Goal: Information Seeking & Learning: Learn about a topic

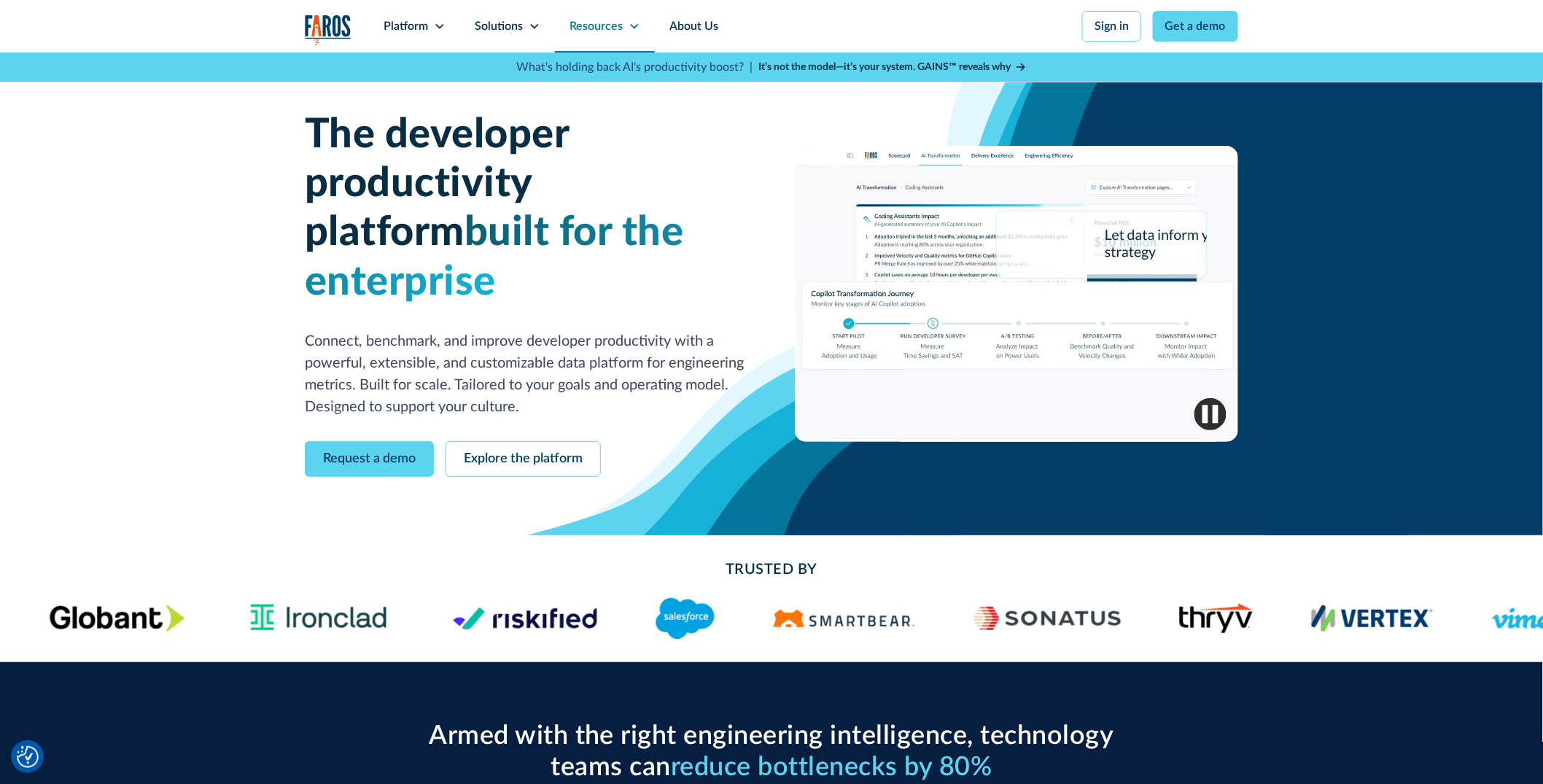
click at [626, 28] on div "Resources" at bounding box center [605, 26] width 100 height 52
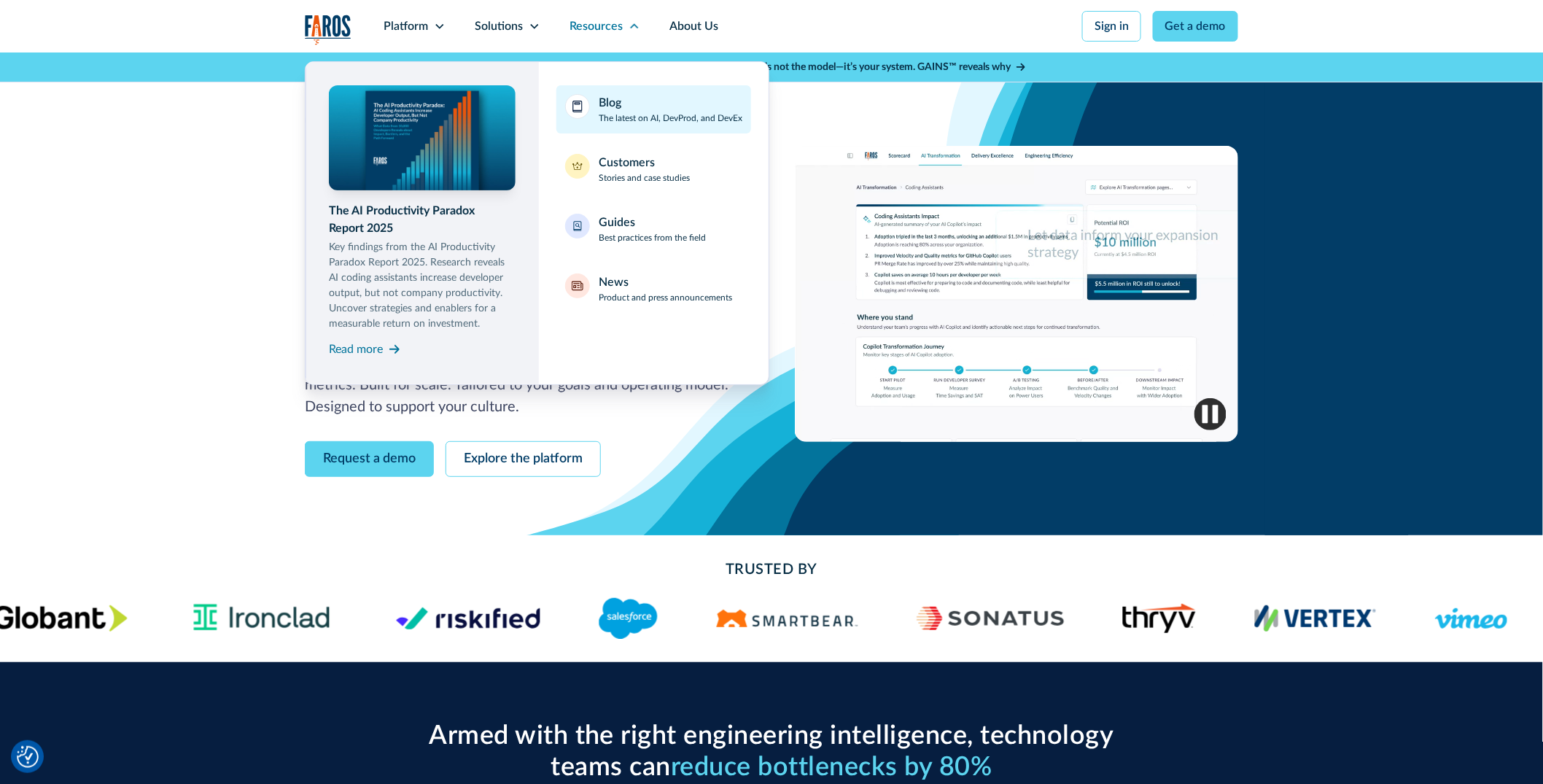
click at [639, 107] on div "Blog The latest on AI, DevProd, and DevEx" at bounding box center [670, 109] width 143 height 31
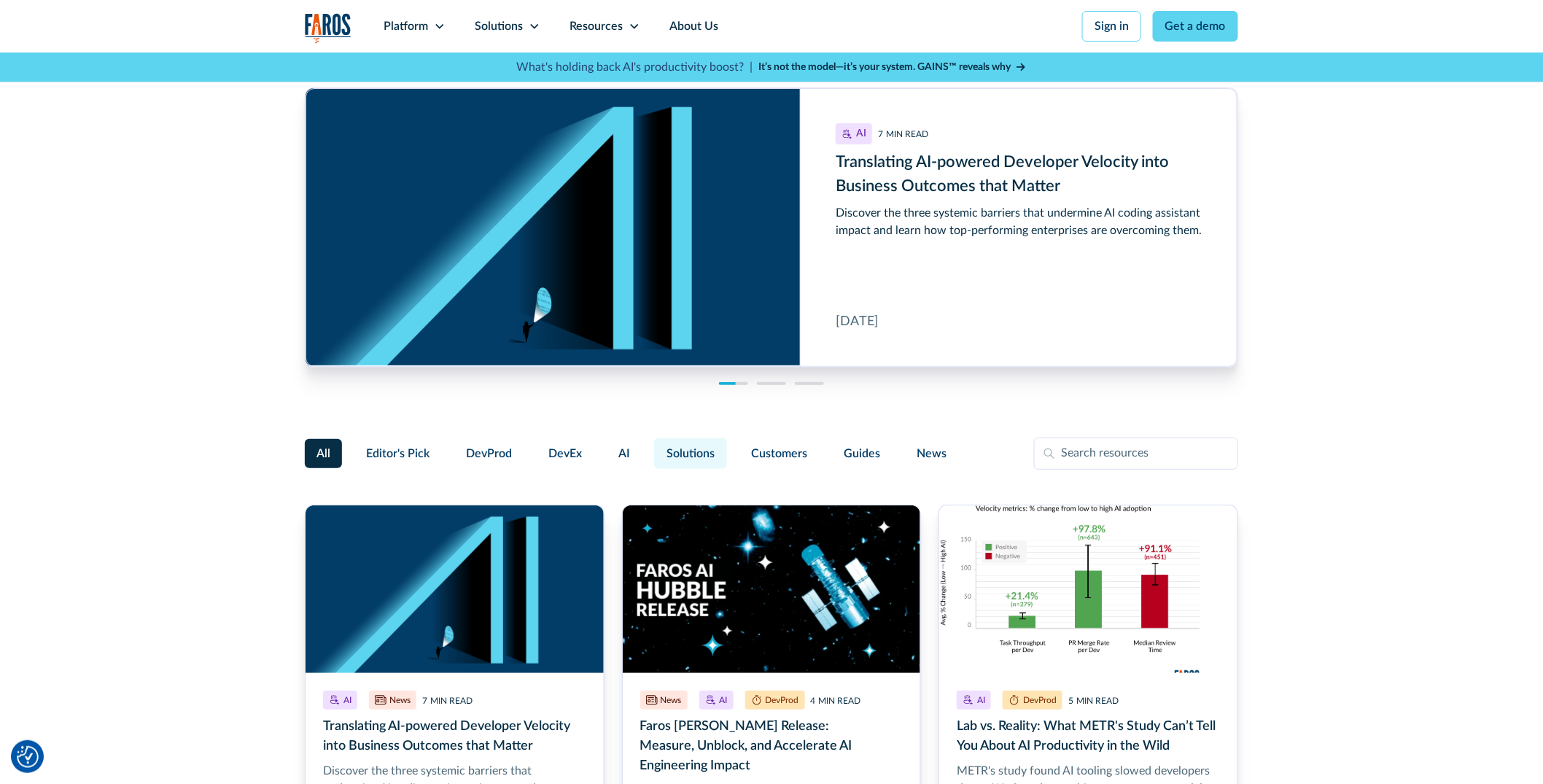
click at [673, 459] on span "Solutions" at bounding box center [690, 453] width 48 height 17
click at [652, 447] on input "Solutions" at bounding box center [652, 447] width 0 height 0
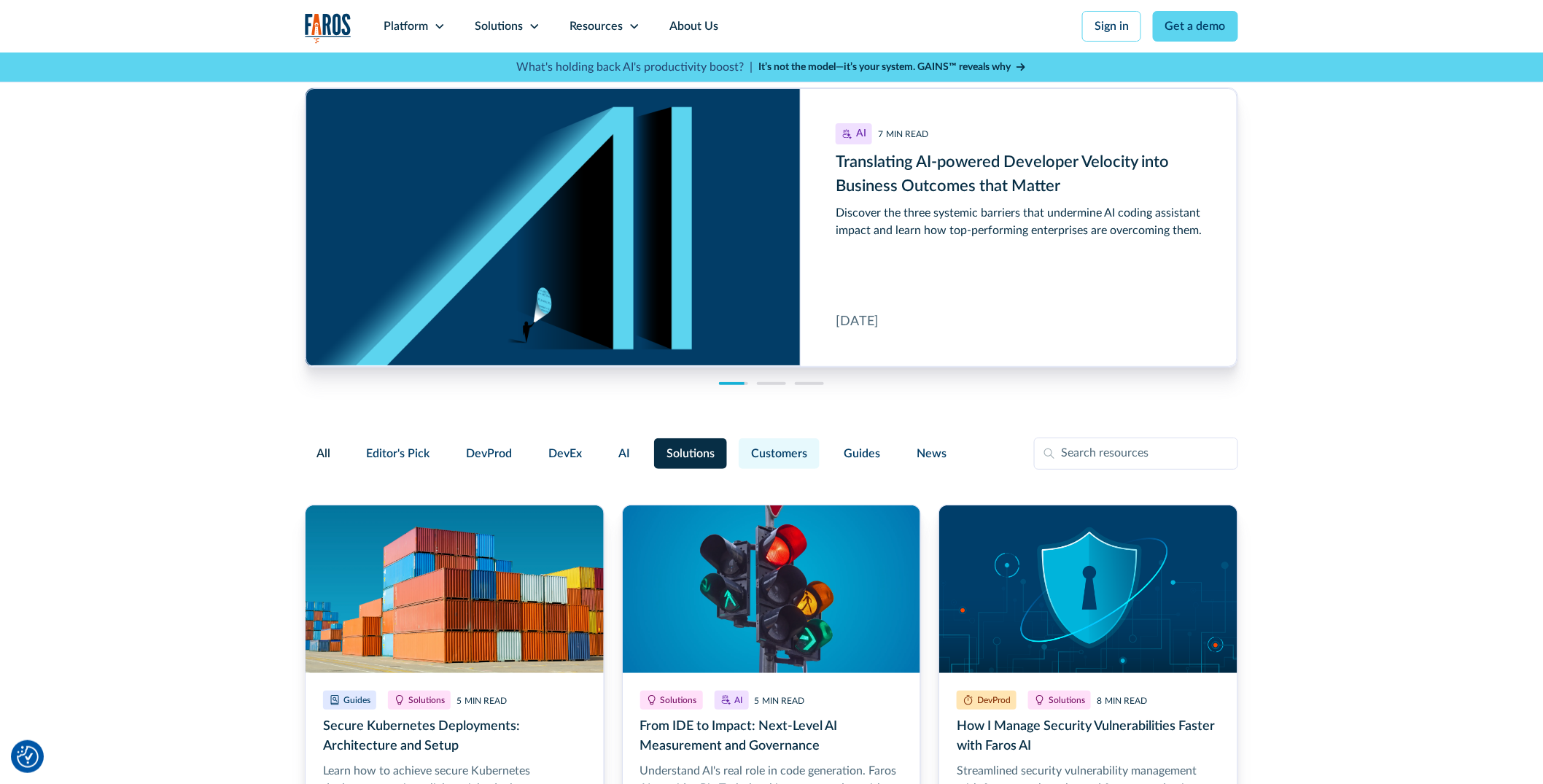
click at [796, 460] on span "Customers" at bounding box center [778, 453] width 56 height 17
click at [736, 447] on input "Customers" at bounding box center [736, 447] width 0 height 0
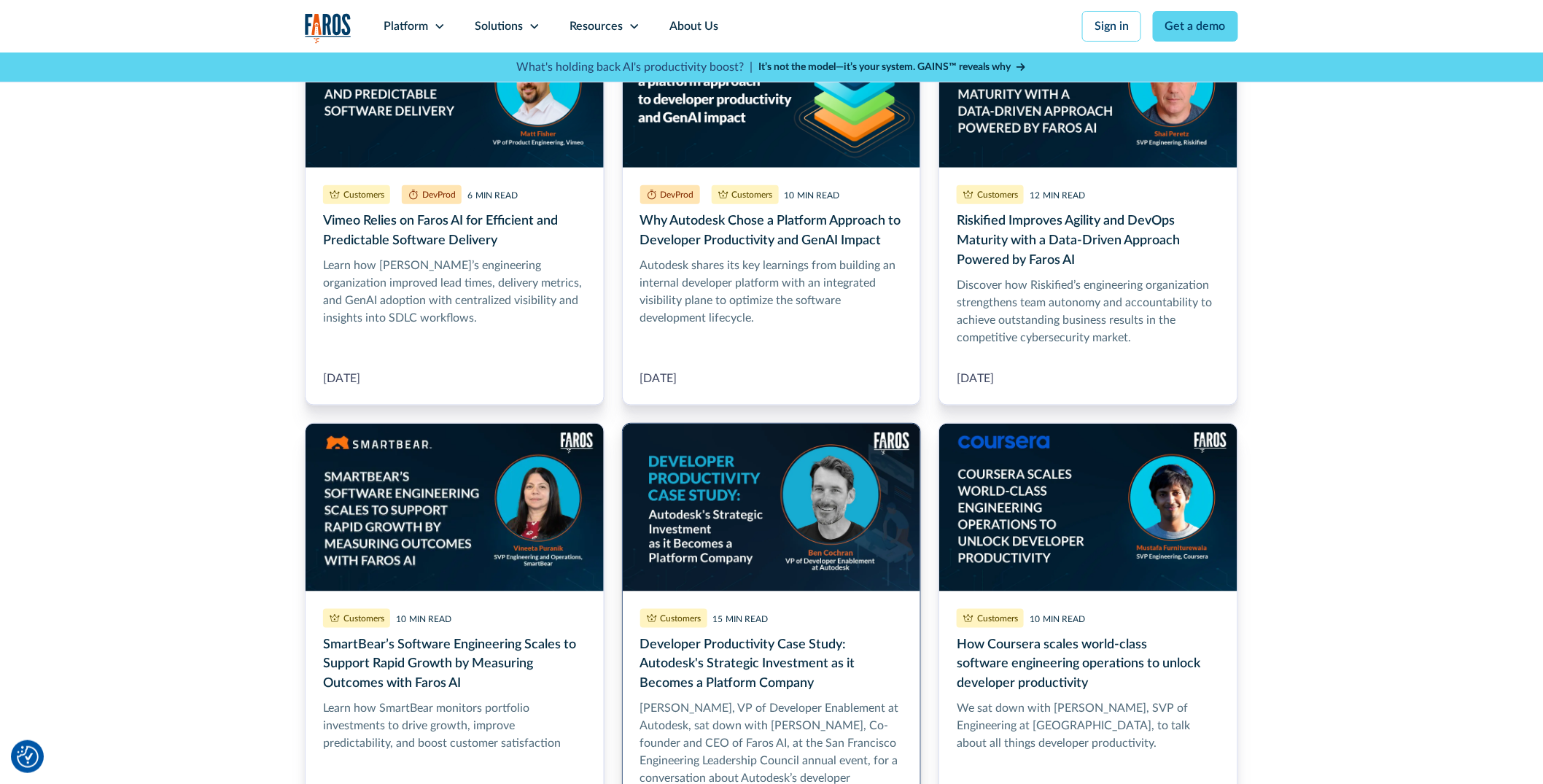
scroll to position [514, 0]
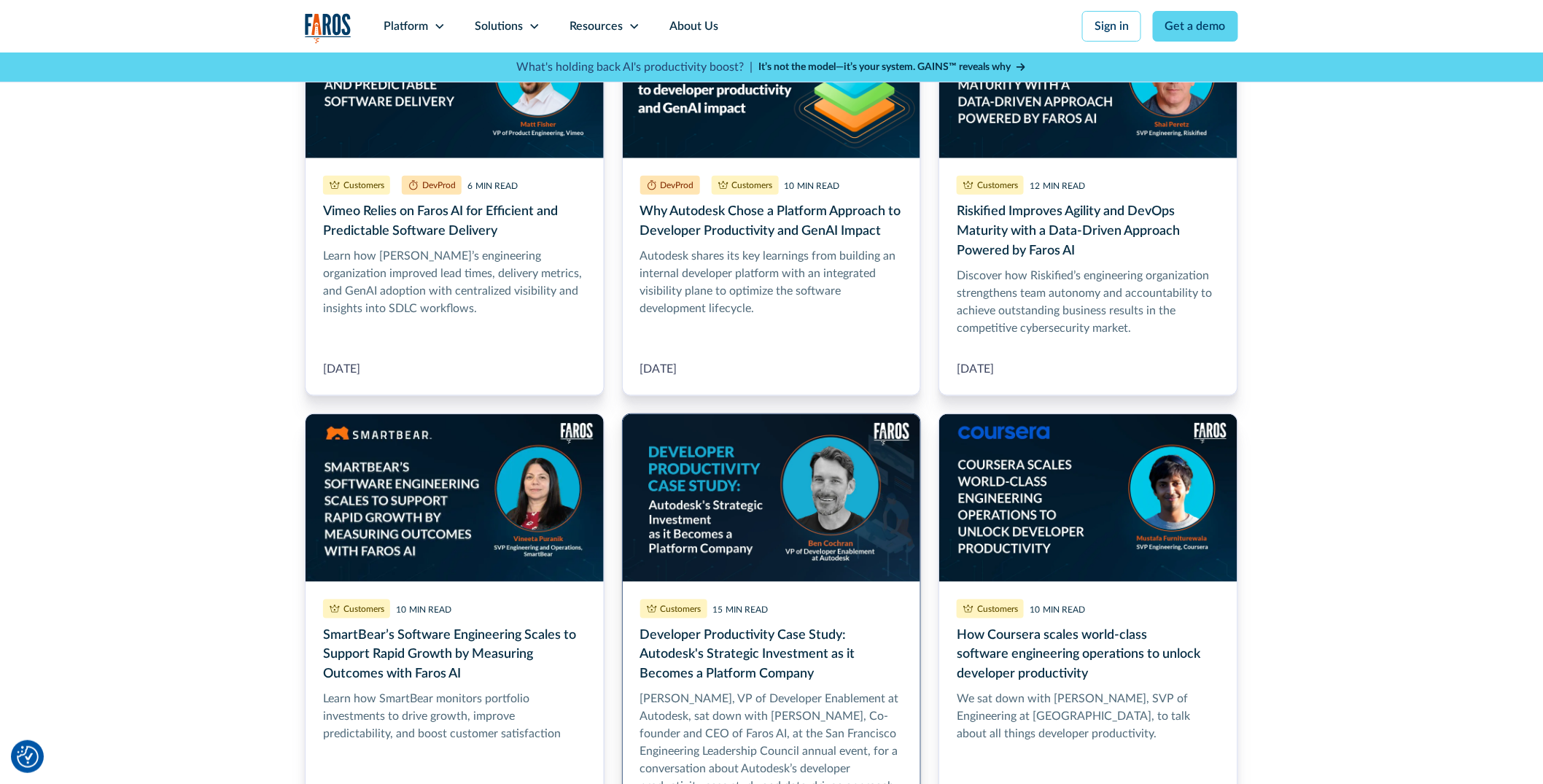
click at [780, 633] on link "Developer Productivity Case Study: Autodesk's Strategic Investment as it Become…" at bounding box center [772, 642] width 300 height 459
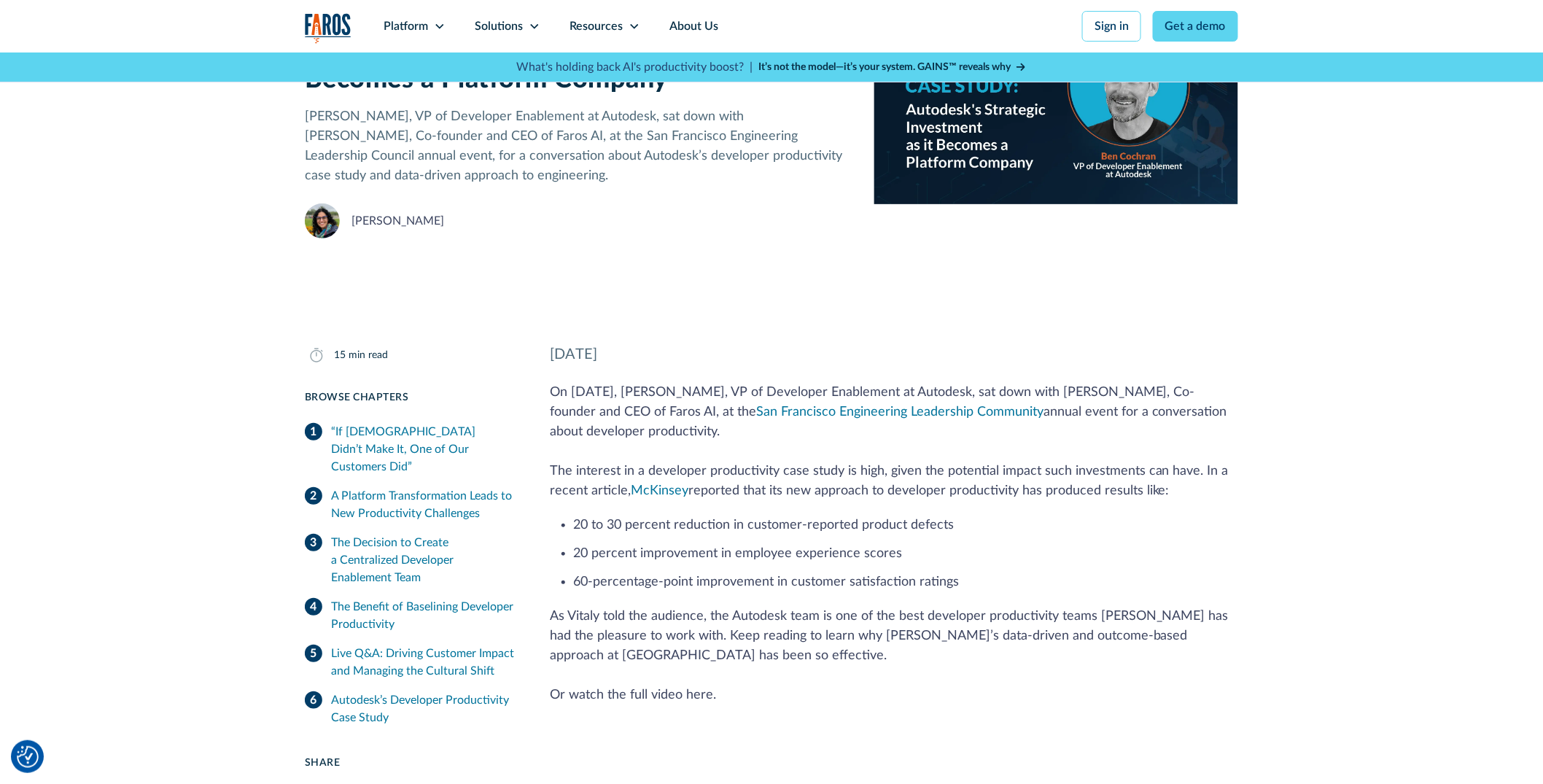
scroll to position [162, 0]
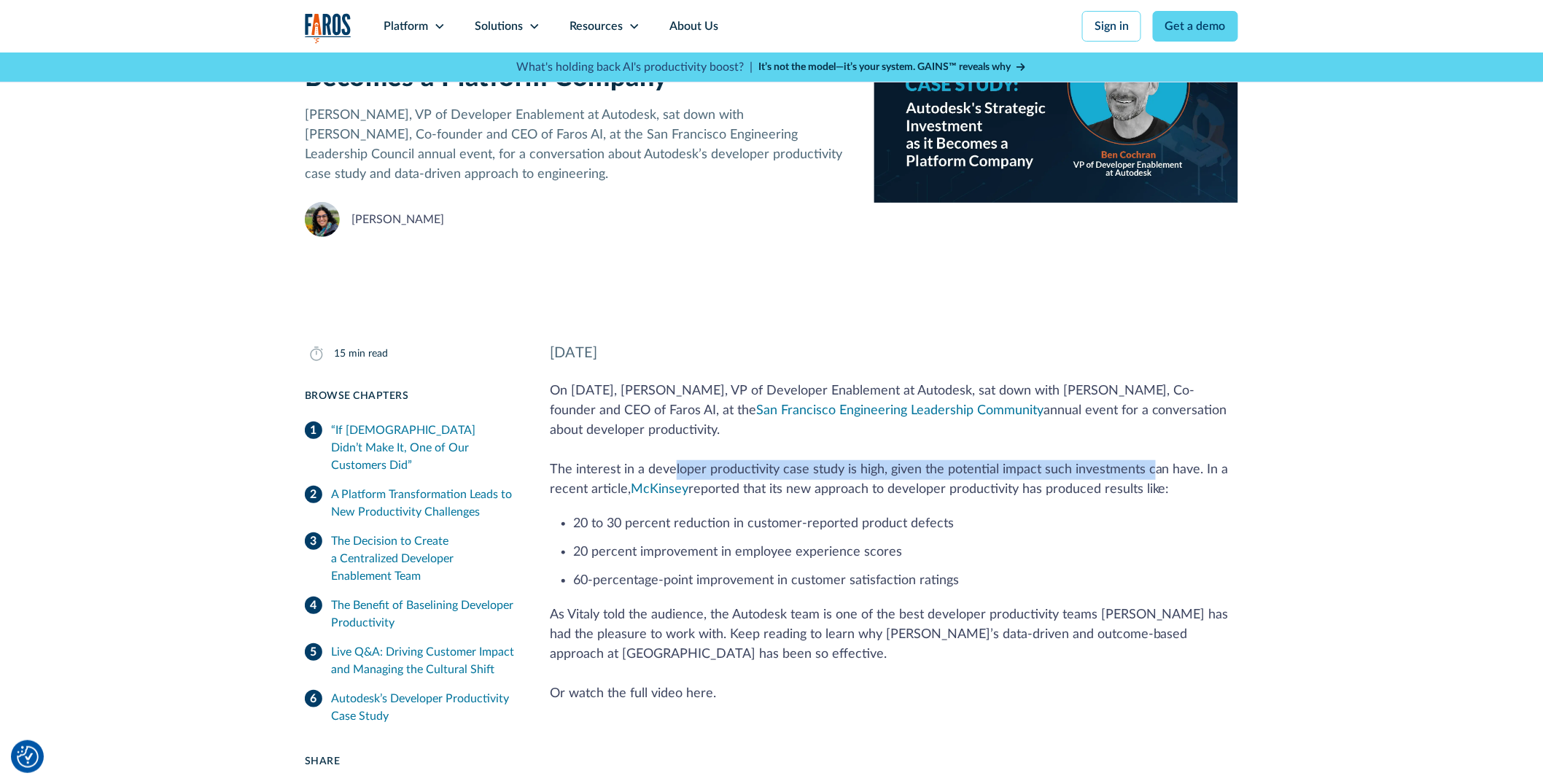
drag, startPoint x: 763, startPoint y: 474, endPoint x: 1150, endPoint y: 478, distance: 387.0
click at [1150, 478] on p "On August 31, 2023, Ben Cochran, VP of Developer Enablement at Autodesk, sat do…" at bounding box center [893, 440] width 688 height 118
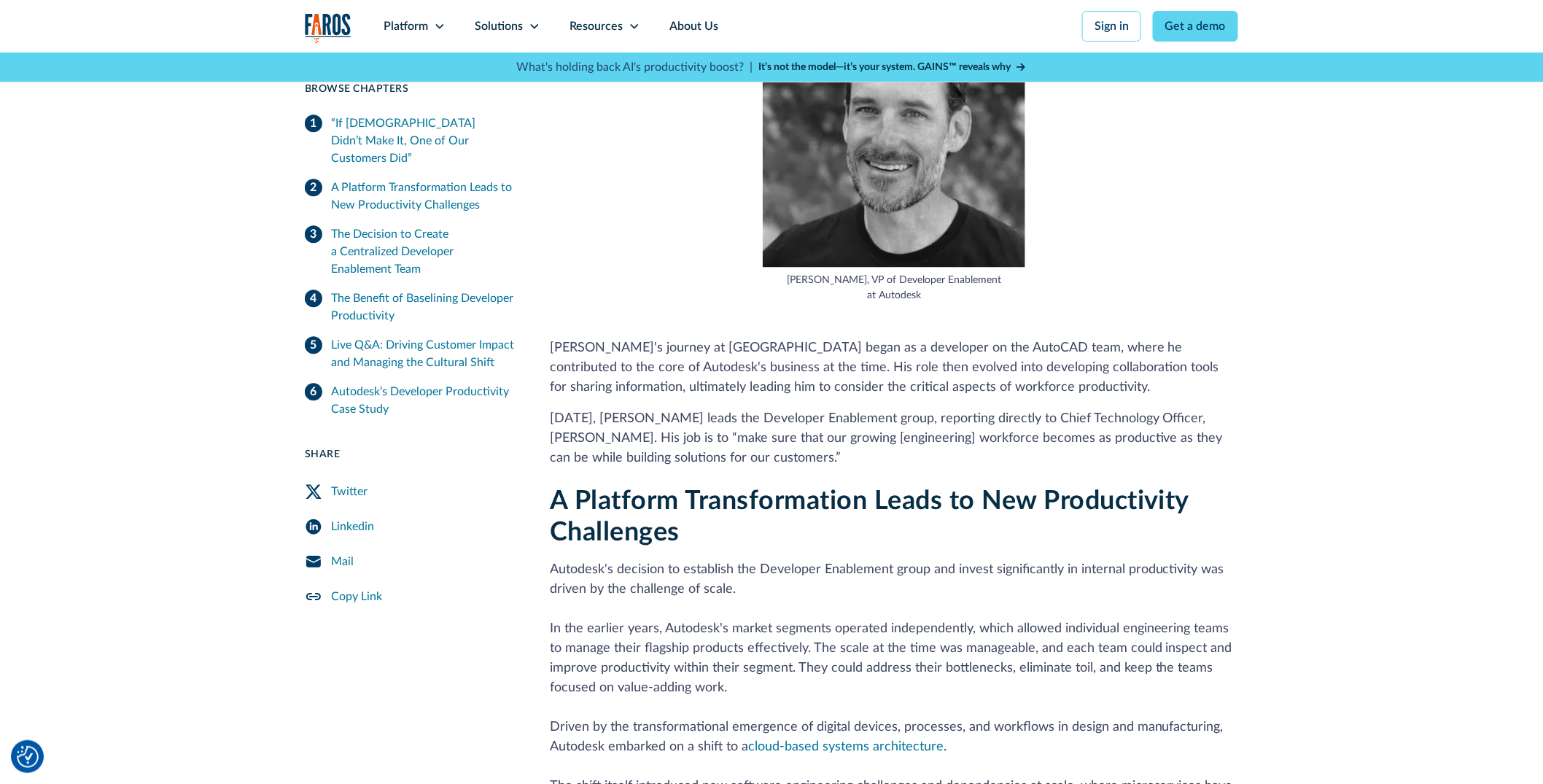
scroll to position [1512, 0]
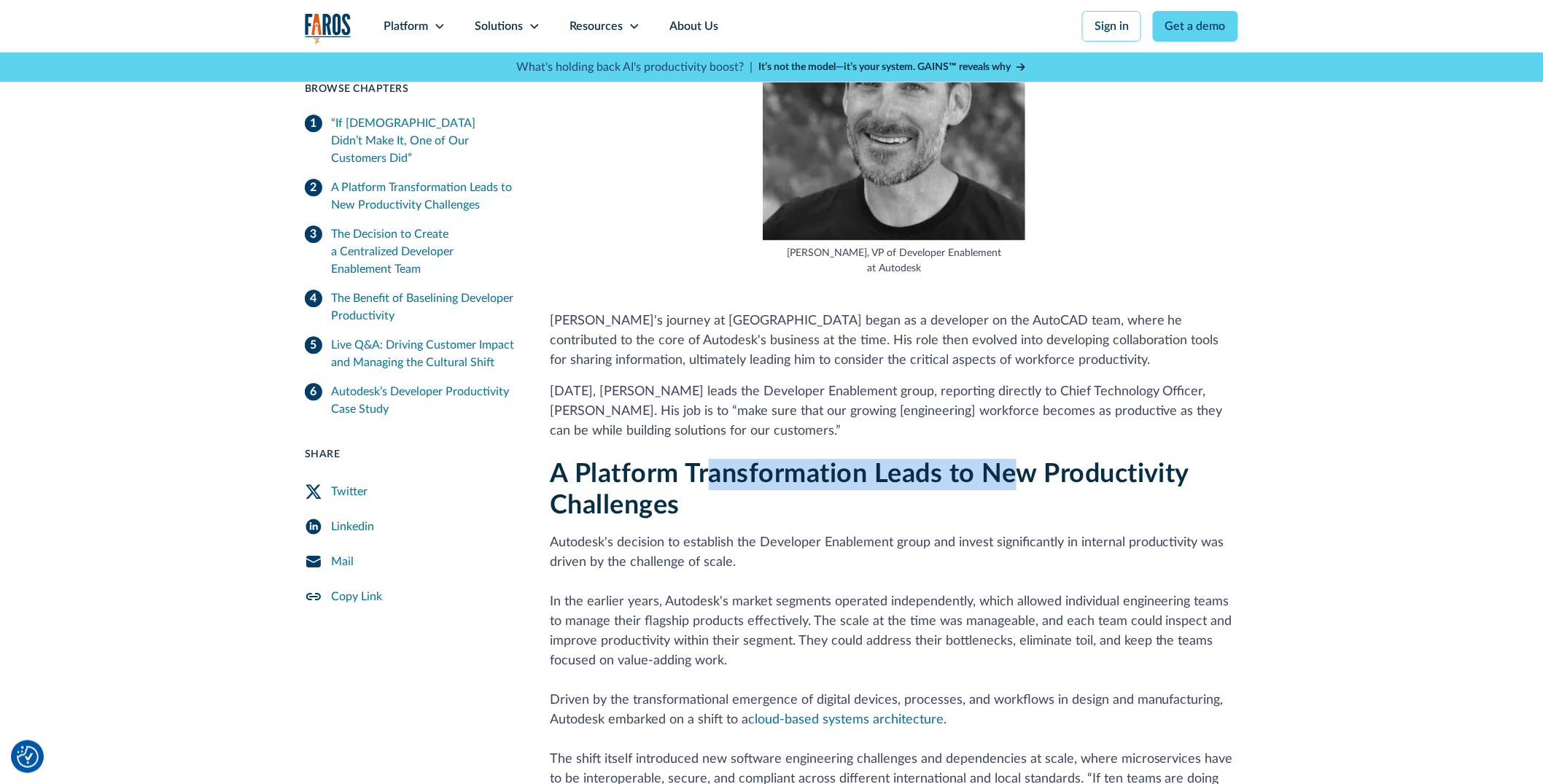
drag, startPoint x: 707, startPoint y: 416, endPoint x: 1013, endPoint y: 418, distance: 306.0
click at [1013, 459] on h2 "A Platform Transformation Leads to New Productivity Challenges" at bounding box center [893, 490] width 688 height 63
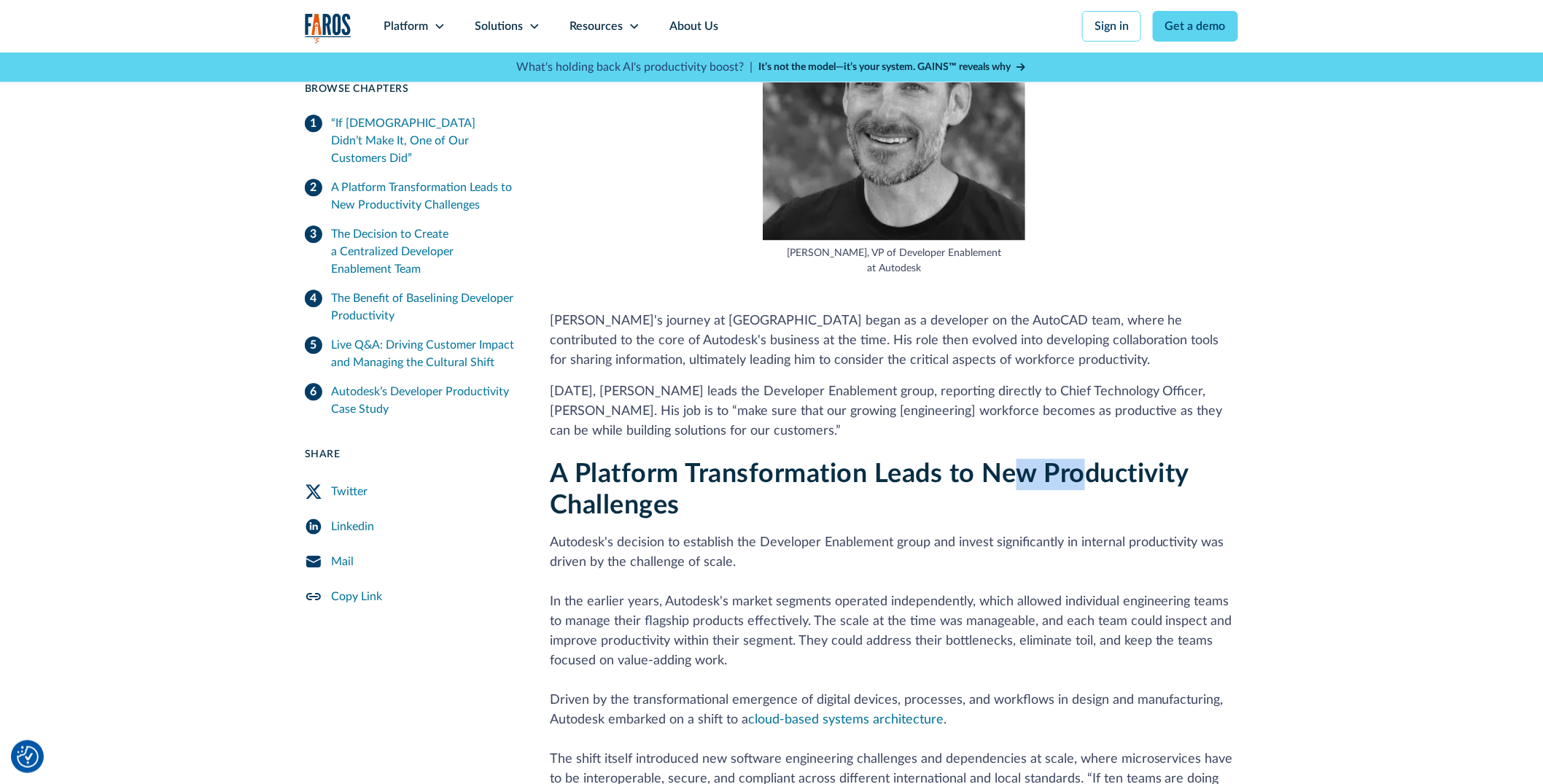
drag, startPoint x: 1047, startPoint y: 415, endPoint x: 1077, endPoint y: 416, distance: 30.0
click at [1078, 459] on h2 "A Platform Transformation Leads to New Productivity Challenges" at bounding box center [893, 490] width 688 height 63
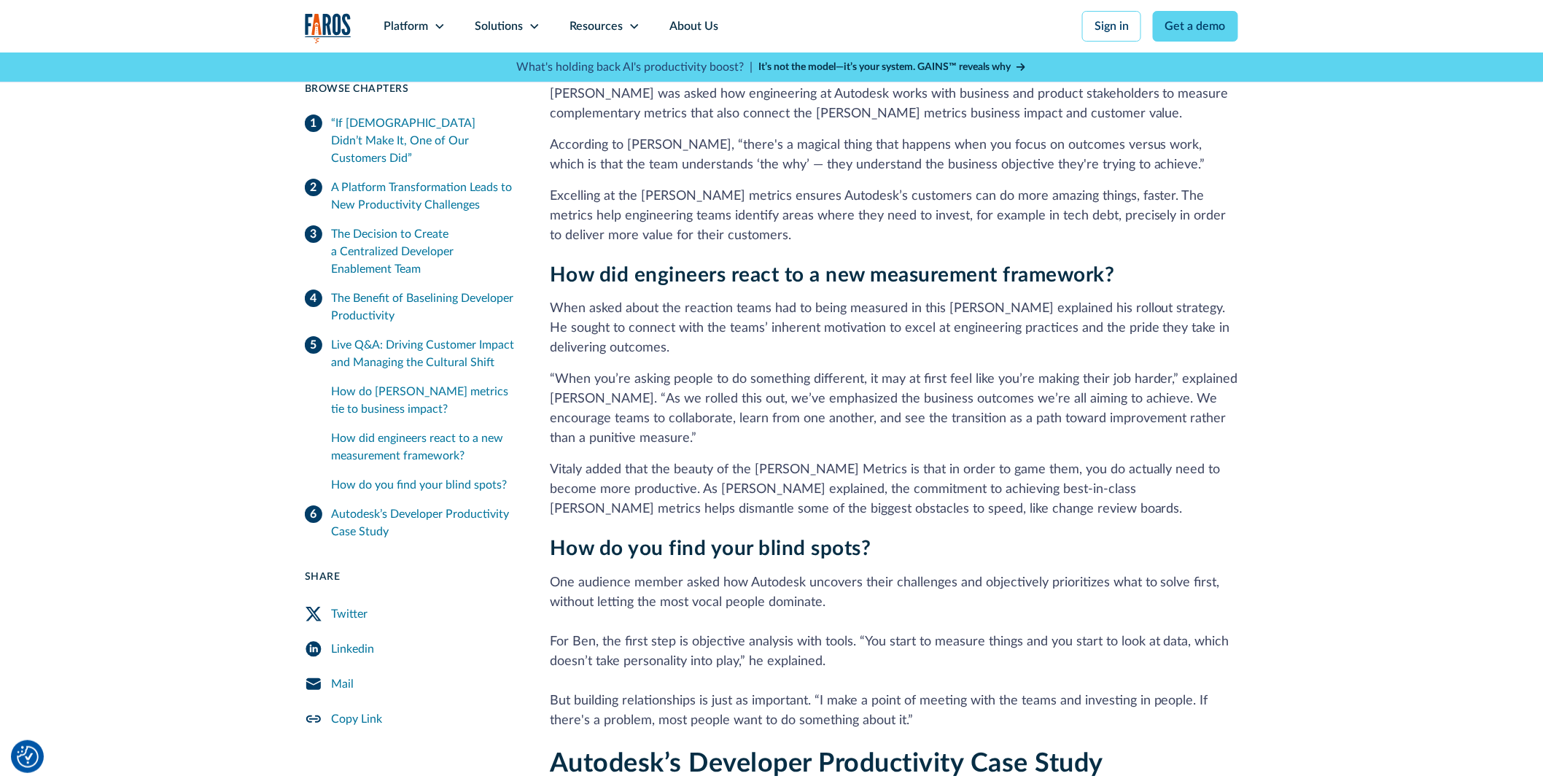
scroll to position [4401, 0]
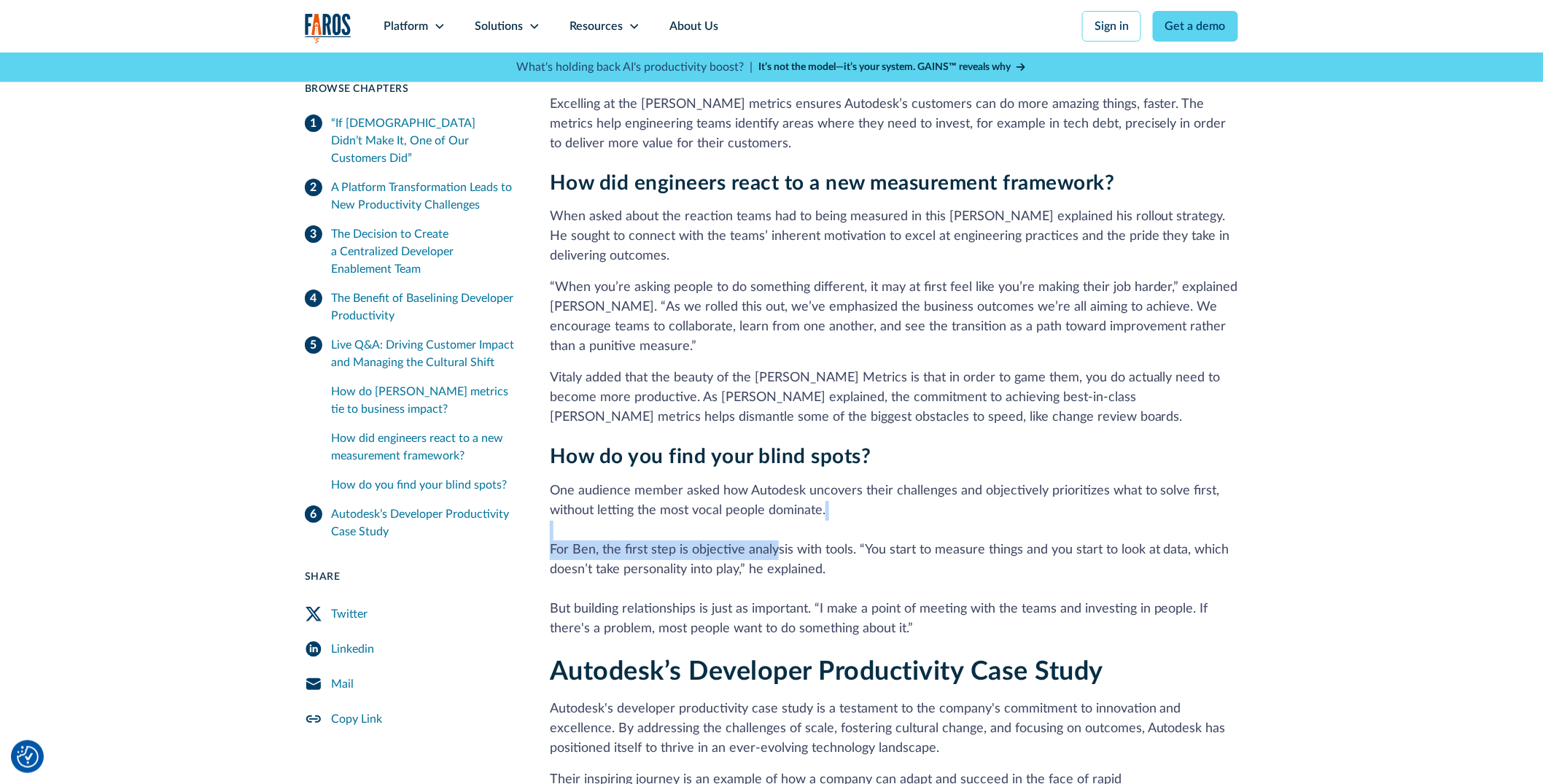
drag, startPoint x: 765, startPoint y: 438, endPoint x: 777, endPoint y: 438, distance: 12.0
click at [777, 481] on p "One audience member asked how Autodesk uncovers their challenges and objectivel…" at bounding box center [893, 559] width 688 height 157
drag, startPoint x: 796, startPoint y: 438, endPoint x: 830, endPoint y: 441, distance: 34.1
click at [828, 481] on p "One audience member asked how Autodesk uncovers their challenges and objectivel…" at bounding box center [893, 559] width 688 height 157
drag, startPoint x: 844, startPoint y: 440, endPoint x: 955, endPoint y: 437, distance: 111.0
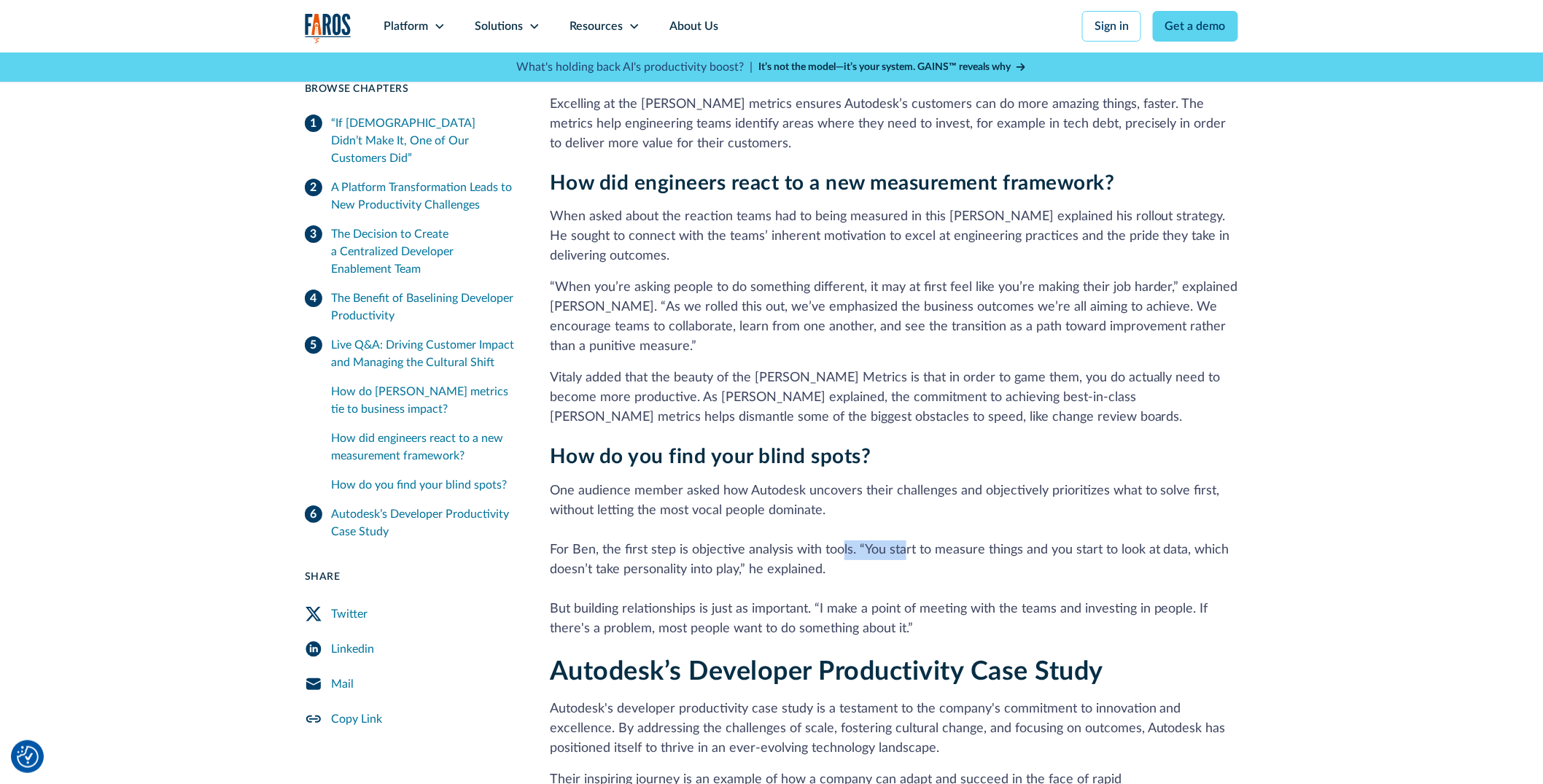
click at [946, 481] on p "One audience member asked how Autodesk uncovers their challenges and objectivel…" at bounding box center [893, 559] width 688 height 157
